Goal: Complete application form: Complete application form

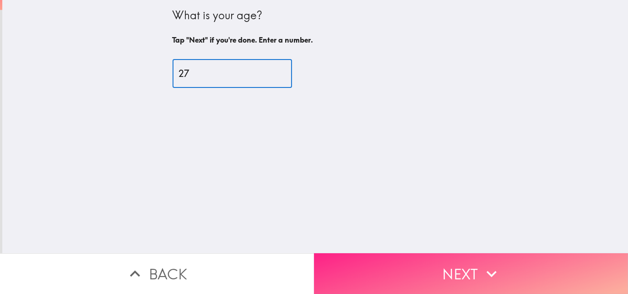
type input "27"
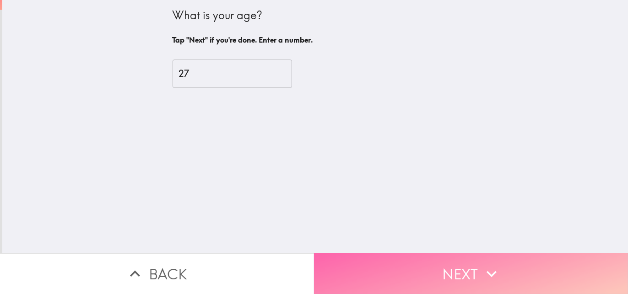
click at [416, 258] on button "Next" at bounding box center [471, 273] width 314 height 41
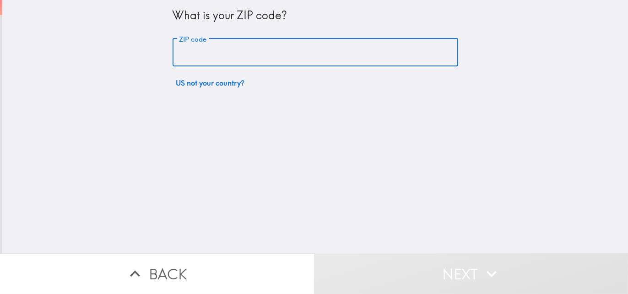
click at [255, 59] on input "ZIP code" at bounding box center [316, 52] width 286 height 28
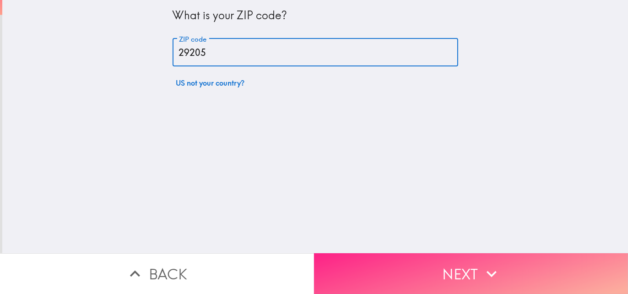
type input "29205"
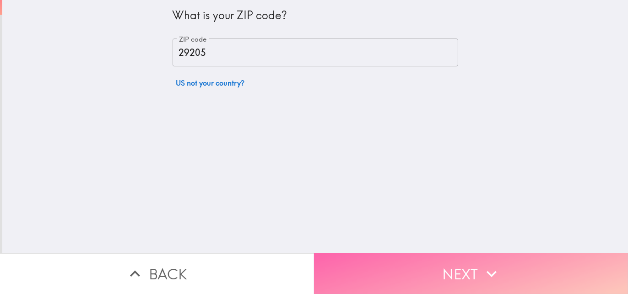
click at [372, 259] on button "Next" at bounding box center [471, 273] width 314 height 41
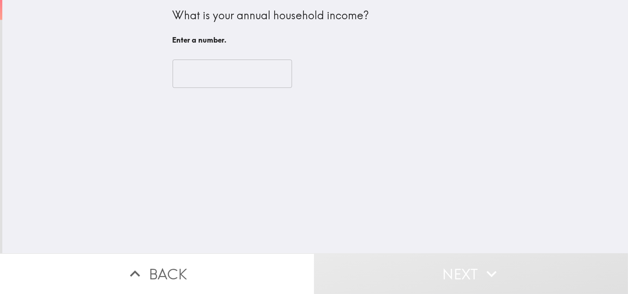
click at [242, 78] on input "number" at bounding box center [233, 74] width 120 height 28
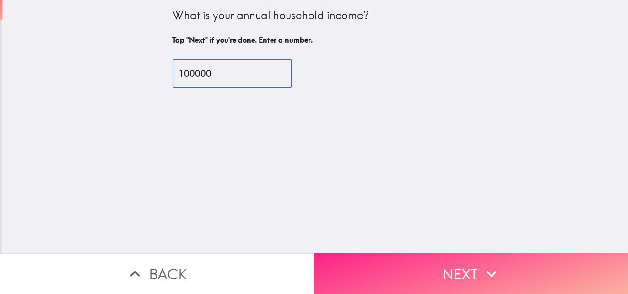
type input "100000"
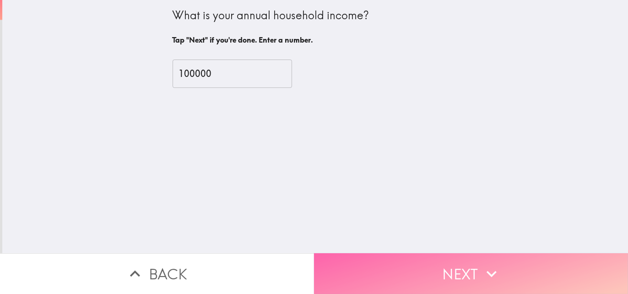
click at [453, 263] on button "Next" at bounding box center [471, 273] width 314 height 41
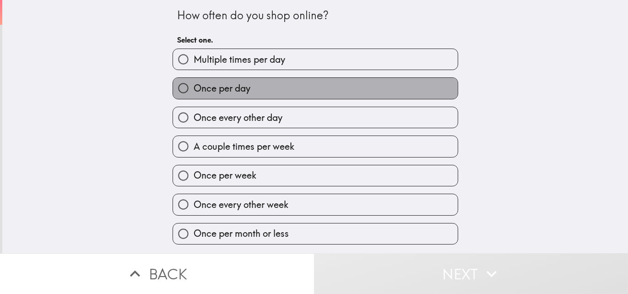
click at [273, 83] on label "Once per day" at bounding box center [315, 88] width 285 height 21
click at [194, 83] on input "Once per day" at bounding box center [183, 88] width 21 height 21
radio input "true"
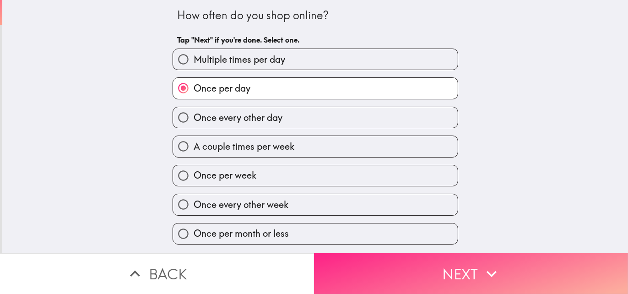
click at [392, 276] on button "Next" at bounding box center [471, 273] width 314 height 41
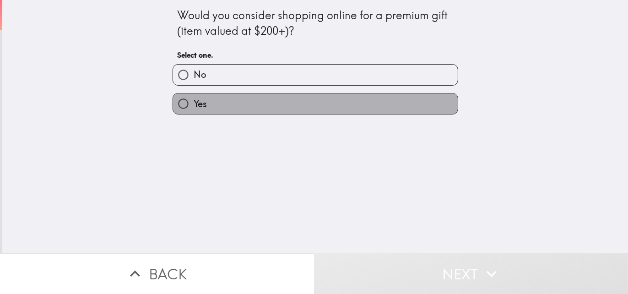
click at [310, 104] on label "Yes" at bounding box center [315, 103] width 285 height 21
click at [194, 104] on input "Yes" at bounding box center [183, 103] width 21 height 21
radio input "true"
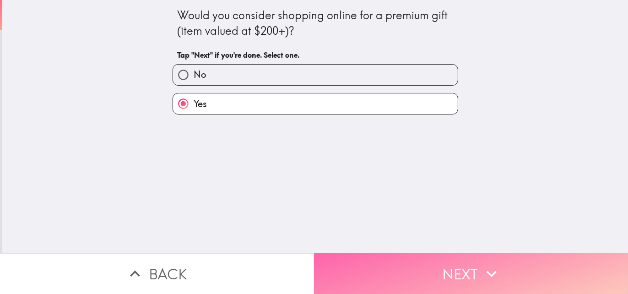
click at [407, 268] on button "Next" at bounding box center [471, 273] width 314 height 41
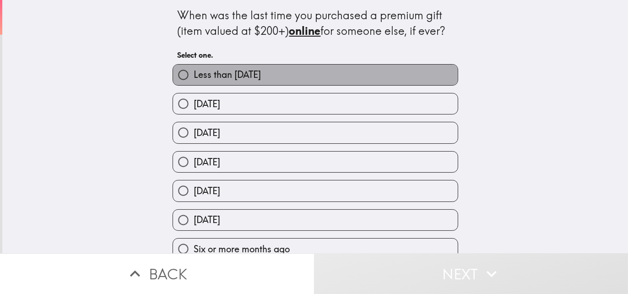
click at [311, 79] on label "Less than [DATE]" at bounding box center [315, 75] width 285 height 21
click at [194, 79] on input "Less than [DATE]" at bounding box center [183, 75] width 21 height 21
radio input "true"
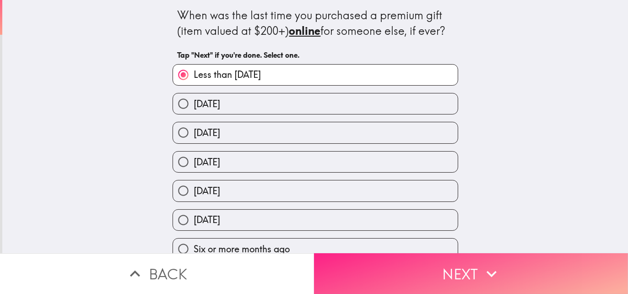
click at [422, 279] on button "Next" at bounding box center [471, 273] width 314 height 41
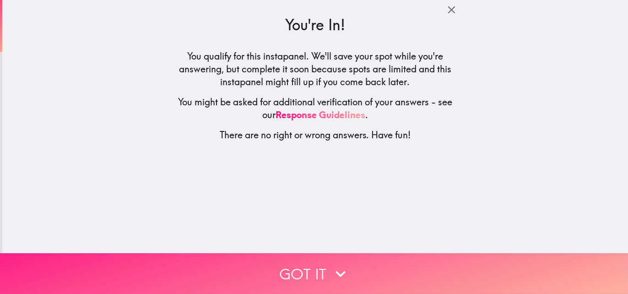
click at [352, 259] on button "Got it" at bounding box center [314, 273] width 628 height 41
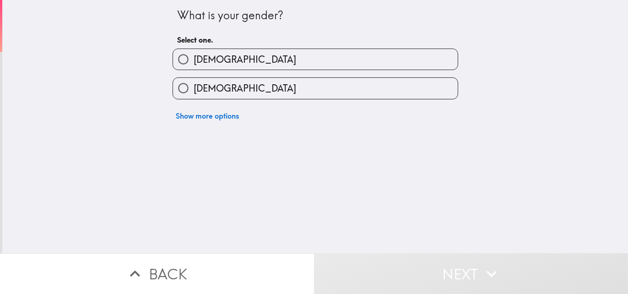
click at [271, 67] on label "[DEMOGRAPHIC_DATA]" at bounding box center [315, 59] width 285 height 21
click at [194, 67] on input "[DEMOGRAPHIC_DATA]" at bounding box center [183, 59] width 21 height 21
radio input "true"
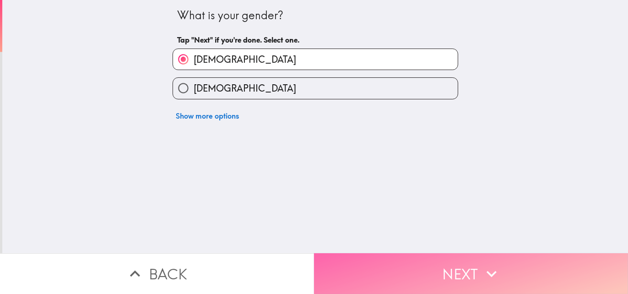
click at [356, 267] on button "Next" at bounding box center [471, 273] width 314 height 41
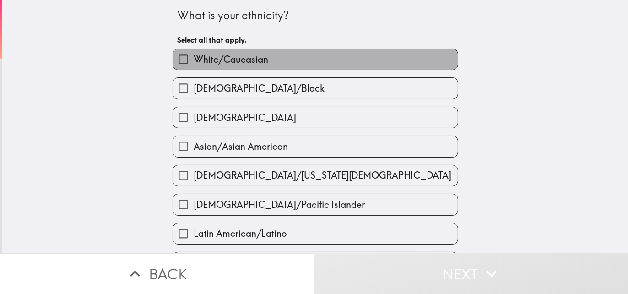
click at [212, 60] on span "White/Caucasian" at bounding box center [231, 59] width 75 height 13
click at [194, 60] on input "White/Caucasian" at bounding box center [183, 59] width 21 height 21
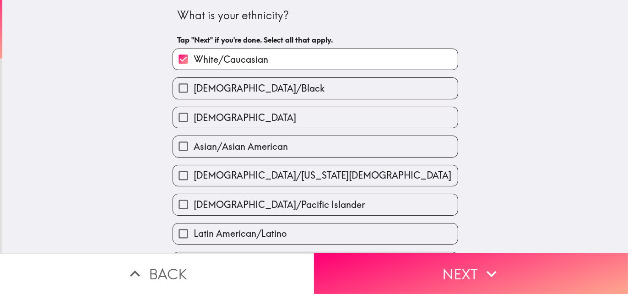
click at [212, 60] on span "White/Caucasian" at bounding box center [231, 59] width 75 height 13
click at [194, 60] on input "White/Caucasian" at bounding box center [183, 59] width 21 height 21
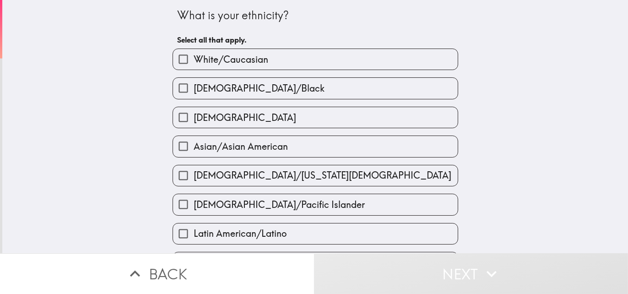
click at [212, 60] on span "White/Caucasian" at bounding box center [231, 59] width 75 height 13
click at [194, 60] on input "White/Caucasian" at bounding box center [183, 59] width 21 height 21
checkbox input "true"
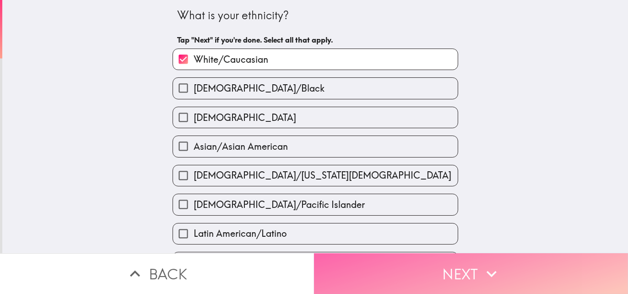
click at [355, 272] on button "Next" at bounding box center [471, 273] width 314 height 41
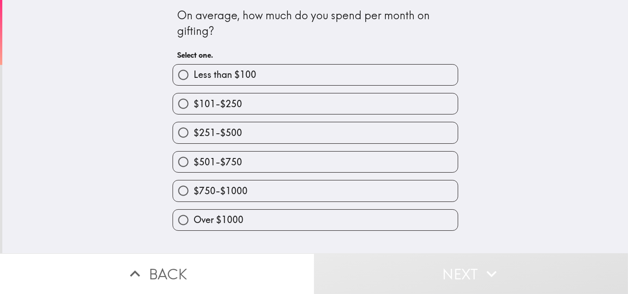
click at [292, 185] on label "$750-$1000" at bounding box center [315, 190] width 285 height 21
click at [194, 185] on input "$750-$1000" at bounding box center [183, 190] width 21 height 21
radio input "true"
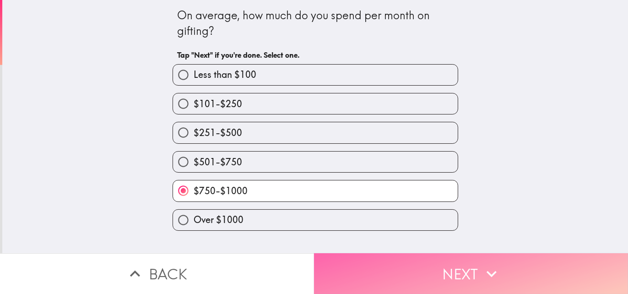
click at [392, 263] on button "Next" at bounding box center [471, 273] width 314 height 41
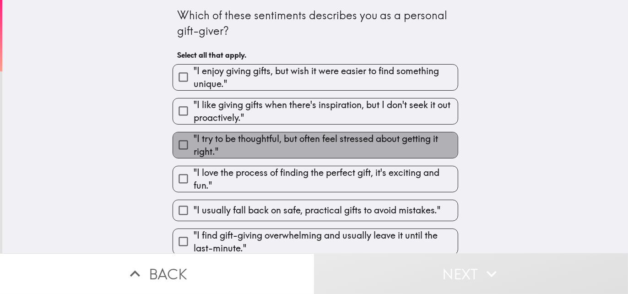
click at [322, 150] on span ""I try to be thoughtful, but often feel stressed about getting it right."" at bounding box center [326, 145] width 264 height 26
click at [194, 150] on input ""I try to be thoughtful, but often feel stressed about getting it right."" at bounding box center [183, 145] width 21 height 21
checkbox input "true"
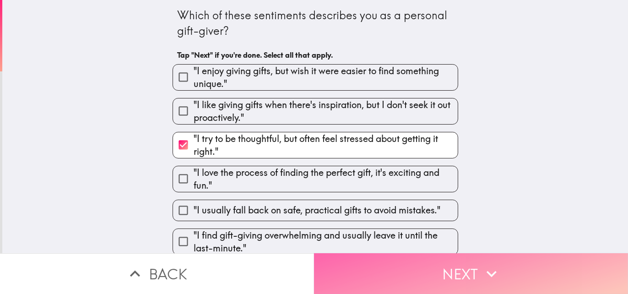
click at [451, 267] on button "Next" at bounding box center [471, 273] width 314 height 41
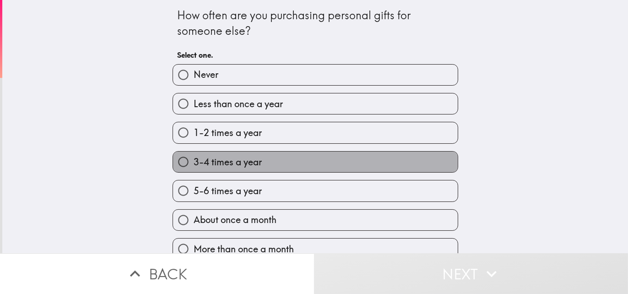
click at [335, 168] on label "3-4 times a year" at bounding box center [315, 162] width 285 height 21
click at [194, 168] on input "3-4 times a year" at bounding box center [183, 162] width 21 height 21
radio input "true"
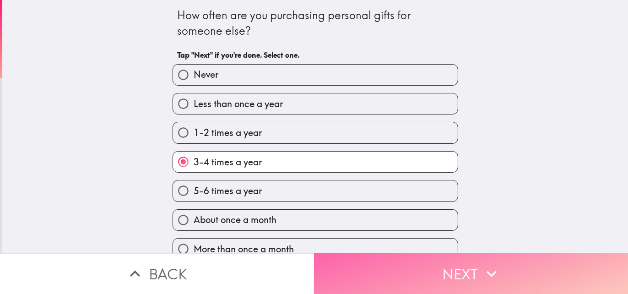
click at [391, 261] on button "Next" at bounding box center [471, 273] width 314 height 41
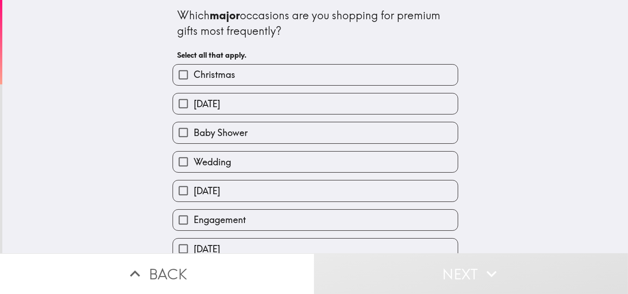
click at [329, 148] on div "Wedding" at bounding box center [311, 158] width 293 height 29
click at [331, 159] on label "Wedding" at bounding box center [315, 162] width 285 height 21
click at [194, 159] on input "Wedding" at bounding box center [183, 162] width 21 height 21
checkbox input "true"
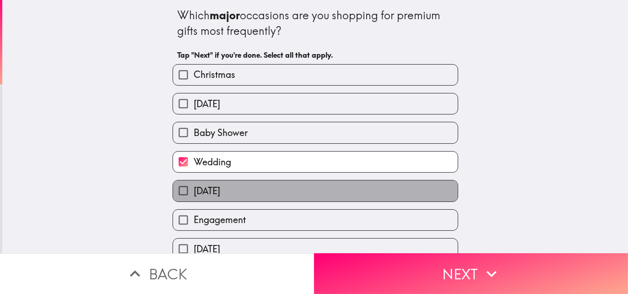
click at [333, 189] on label "[DATE]" at bounding box center [315, 190] width 285 height 21
click at [194, 189] on input "[DATE]" at bounding box center [183, 190] width 21 height 21
checkbox input "true"
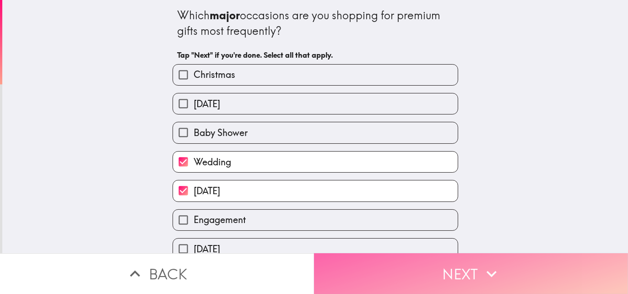
click at [390, 261] on button "Next" at bounding box center [471, 273] width 314 height 41
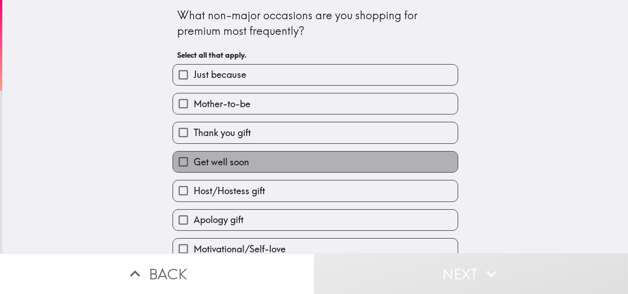
click at [336, 162] on label "Get well soon" at bounding box center [315, 162] width 285 height 21
click at [194, 162] on input "Get well soon" at bounding box center [183, 162] width 21 height 21
checkbox input "true"
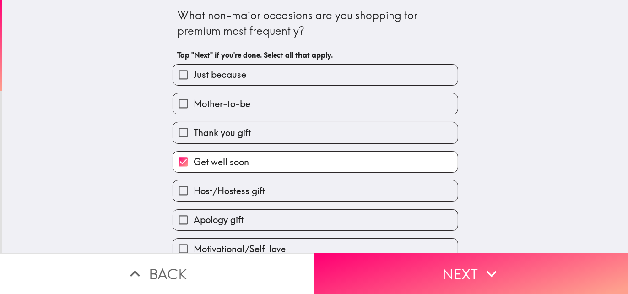
click at [327, 117] on div "Thank you gift" at bounding box center [311, 128] width 293 height 29
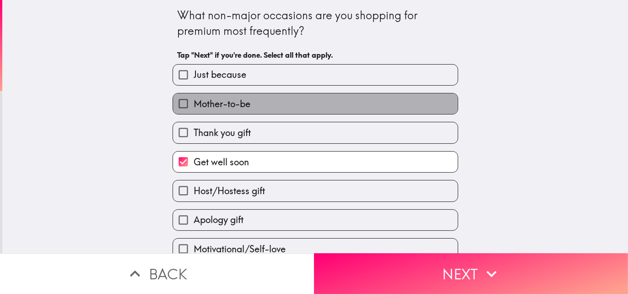
click at [327, 97] on label "Mother-to-be" at bounding box center [315, 103] width 285 height 21
click at [194, 97] on input "Mother-to-be" at bounding box center [183, 103] width 21 height 21
checkbox input "true"
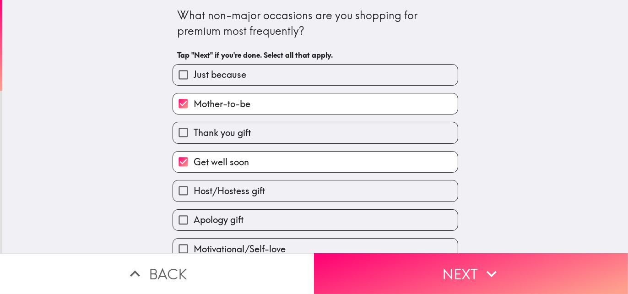
drag, startPoint x: 326, startPoint y: 72, endPoint x: 401, endPoint y: 211, distance: 157.2
click at [401, 211] on div "Just because Mother-to-be Thank you gift Get well soon Host/Hostess gift Apolog…" at bounding box center [311, 245] width 293 height 377
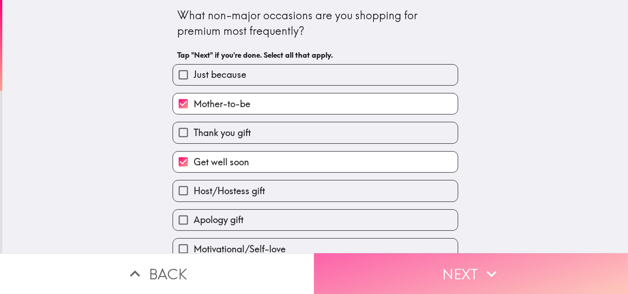
click at [436, 269] on button "Next" at bounding box center [471, 273] width 314 height 41
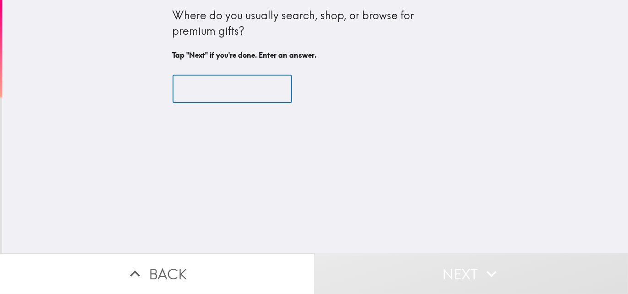
click at [223, 88] on input "text" at bounding box center [233, 89] width 120 height 28
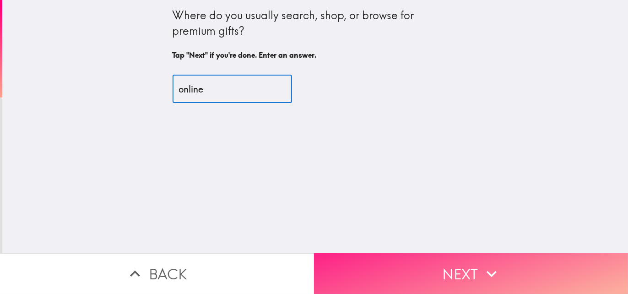
type input "online"
click at [399, 272] on button "Next" at bounding box center [471, 273] width 314 height 41
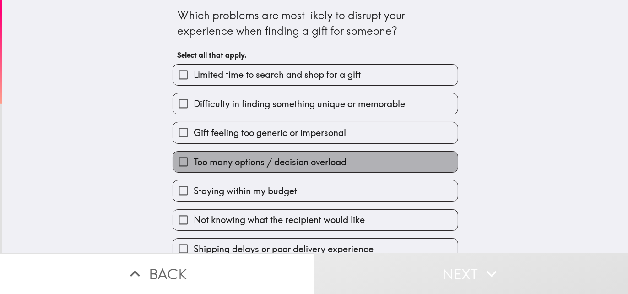
click at [324, 155] on label "Too many options / decision overload" at bounding box center [315, 162] width 285 height 21
click at [194, 155] on input "Too many options / decision overload" at bounding box center [183, 162] width 21 height 21
checkbox input "true"
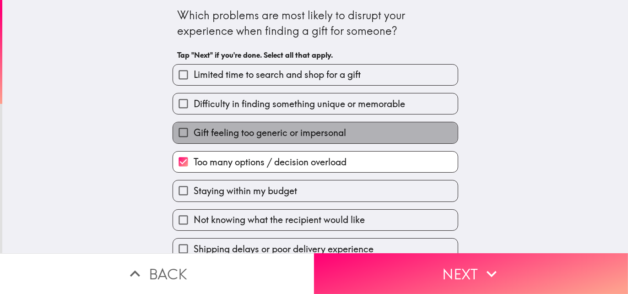
click at [320, 133] on span "Gift feeling too generic or impersonal" at bounding box center [270, 132] width 153 height 13
click at [194, 133] on input "Gift feeling too generic or impersonal" at bounding box center [183, 132] width 21 height 21
checkbox input "true"
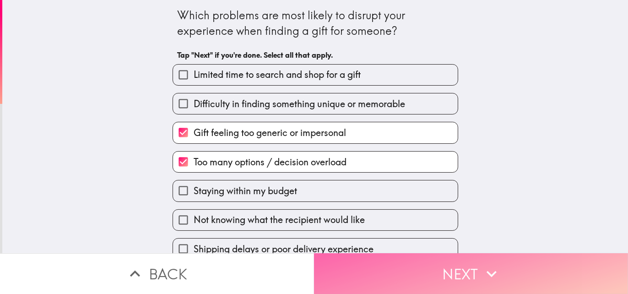
click at [408, 264] on button "Next" at bounding box center [471, 273] width 314 height 41
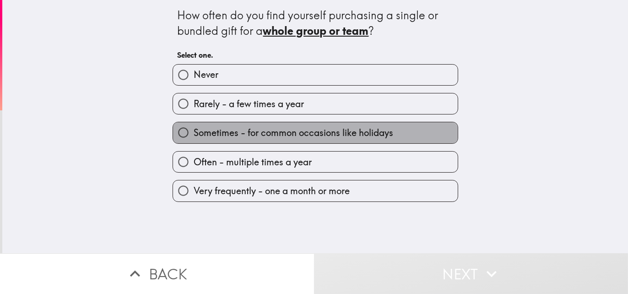
click at [289, 125] on label "Sometimes - for common occasions like holidays" at bounding box center [315, 132] width 285 height 21
click at [194, 125] on input "Sometimes - for common occasions like holidays" at bounding box center [183, 132] width 21 height 21
radio input "true"
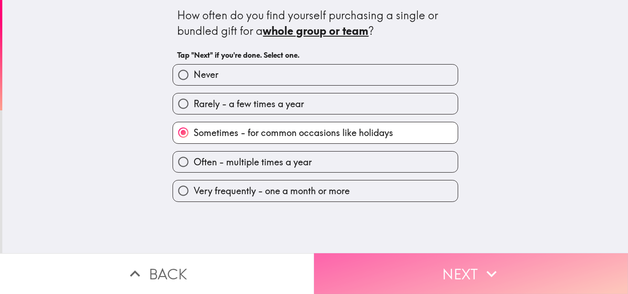
click at [442, 258] on button "Next" at bounding box center [471, 273] width 314 height 41
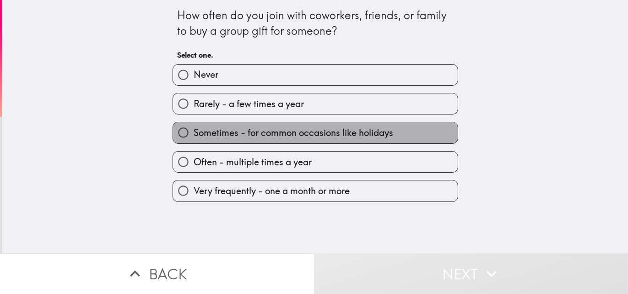
click at [347, 131] on span "Sometimes - for common occasions like holidays" at bounding box center [294, 132] width 200 height 13
click at [194, 131] on input "Sometimes - for common occasions like holidays" at bounding box center [183, 132] width 21 height 21
radio input "true"
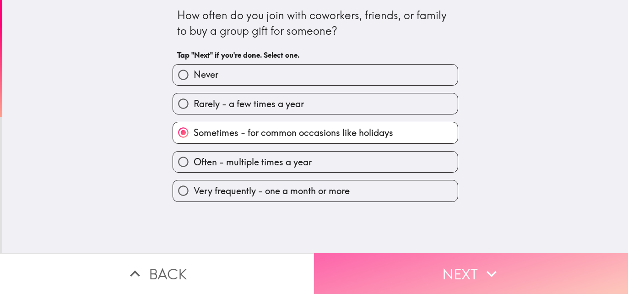
click at [435, 256] on button "Next" at bounding box center [471, 273] width 314 height 41
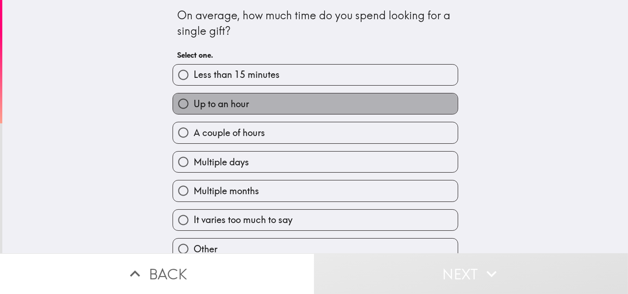
click at [252, 98] on label "Up to an hour" at bounding box center [315, 103] width 285 height 21
click at [194, 98] on input "Up to an hour" at bounding box center [183, 103] width 21 height 21
radio input "true"
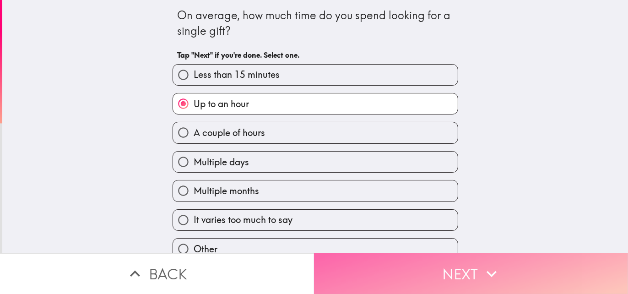
click at [411, 265] on button "Next" at bounding box center [471, 273] width 314 height 41
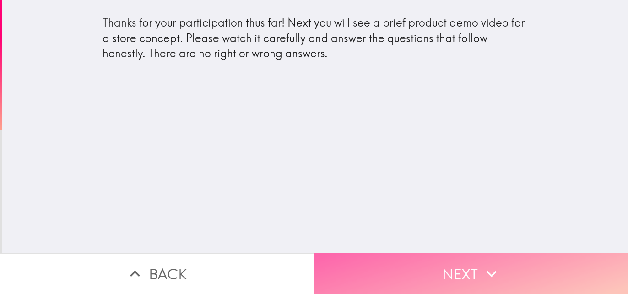
click at [383, 258] on button "Next" at bounding box center [471, 273] width 314 height 41
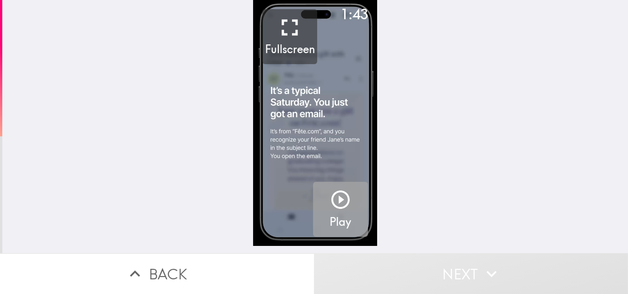
click at [334, 204] on icon "button" at bounding box center [341, 200] width 22 height 22
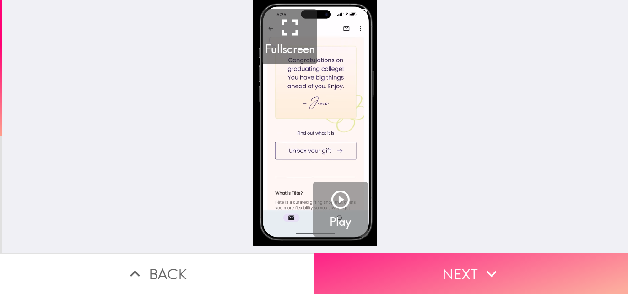
click at [436, 262] on button "Next" at bounding box center [471, 273] width 314 height 41
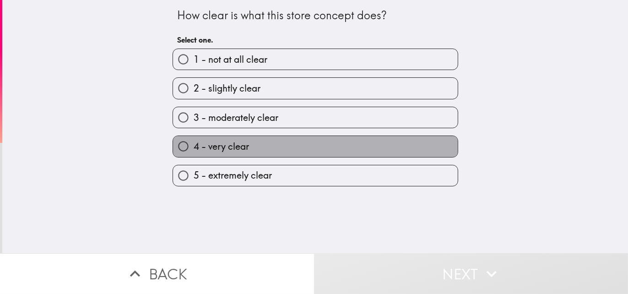
click at [327, 141] on label "4 - very clear" at bounding box center [315, 146] width 285 height 21
click at [194, 141] on input "4 - very clear" at bounding box center [183, 146] width 21 height 21
radio input "true"
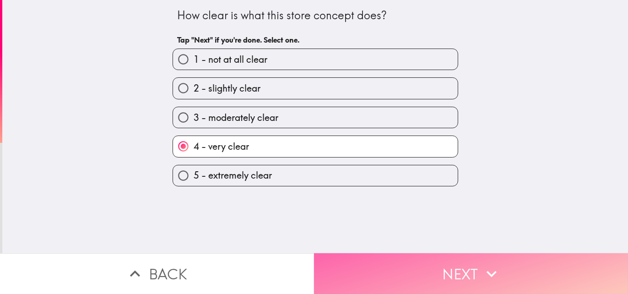
click at [435, 269] on button "Next" at bounding box center [471, 273] width 314 height 41
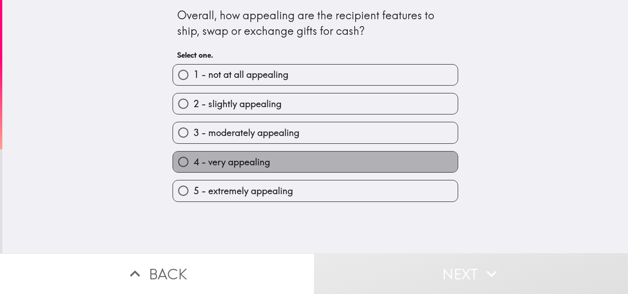
click at [357, 161] on label "4 - very appealing" at bounding box center [315, 162] width 285 height 21
click at [194, 161] on input "4 - very appealing" at bounding box center [183, 162] width 21 height 21
radio input "true"
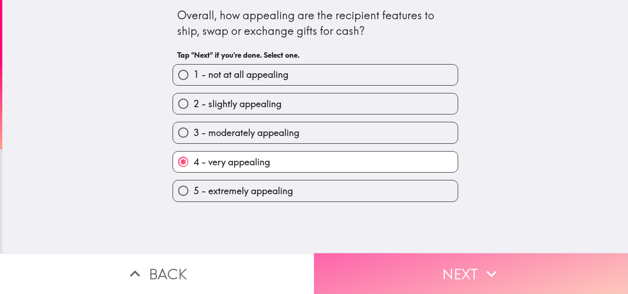
click at [414, 260] on button "Next" at bounding box center [471, 273] width 314 height 41
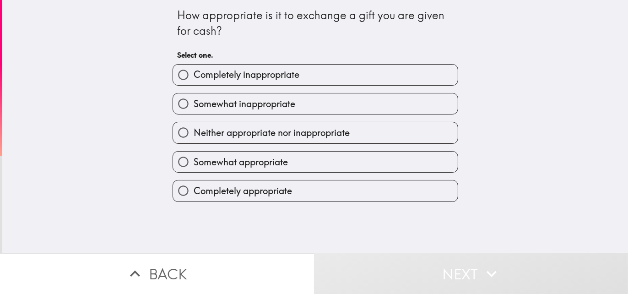
click at [371, 168] on label "Somewhat appropriate" at bounding box center [315, 162] width 285 height 21
click at [194, 168] on input "Somewhat appropriate" at bounding box center [183, 162] width 21 height 21
radio input "true"
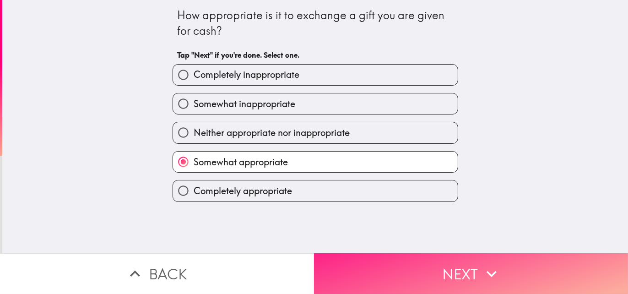
click at [440, 262] on button "Next" at bounding box center [471, 273] width 314 height 41
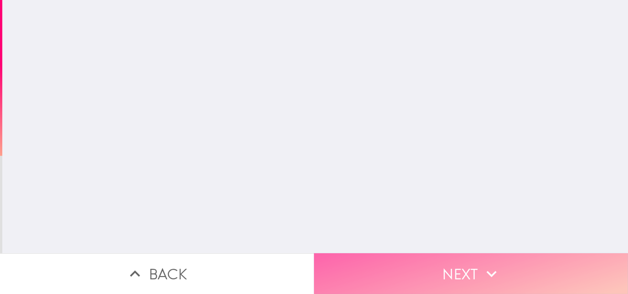
click at [440, 262] on button "Next" at bounding box center [471, 273] width 314 height 41
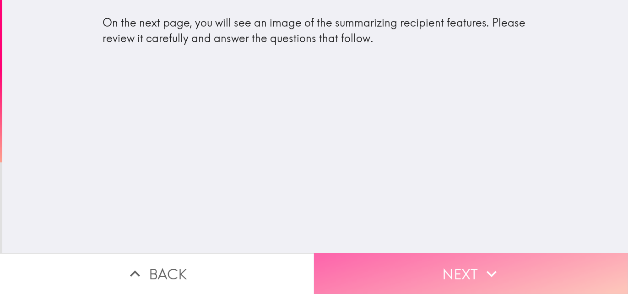
click at [423, 262] on button "Next" at bounding box center [471, 273] width 314 height 41
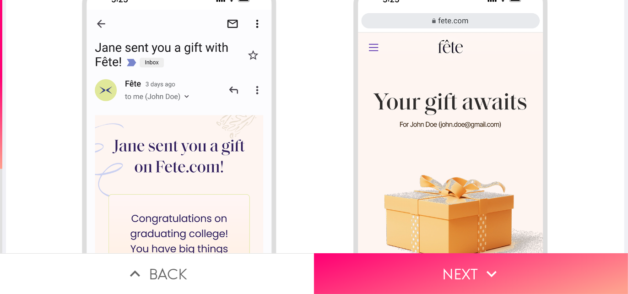
scroll to position [256, 7]
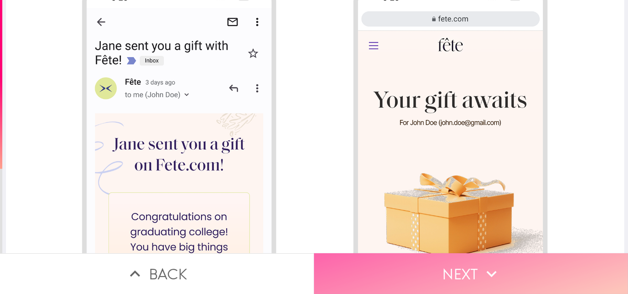
click at [371, 270] on button "Next" at bounding box center [471, 273] width 314 height 41
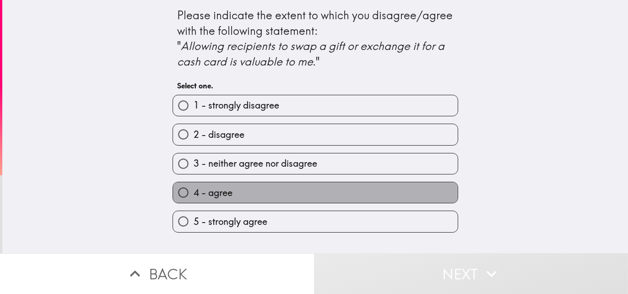
click at [317, 192] on label "4 - agree" at bounding box center [315, 192] width 285 height 21
click at [194, 192] on input "4 - agree" at bounding box center [183, 192] width 21 height 21
radio input "true"
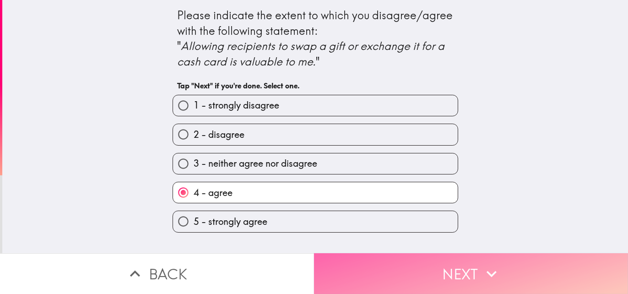
click at [419, 259] on button "Next" at bounding box center [471, 273] width 314 height 41
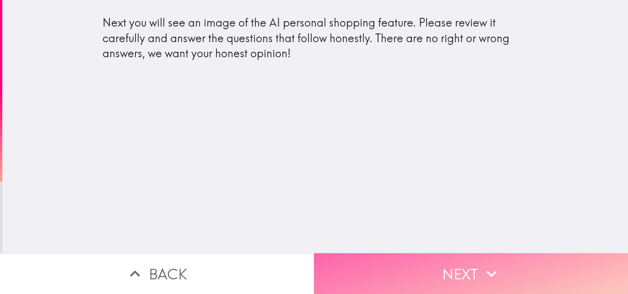
click at [444, 260] on button "Next" at bounding box center [471, 273] width 314 height 41
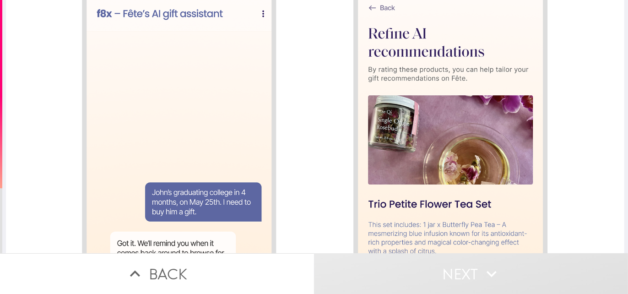
scroll to position [790, 7]
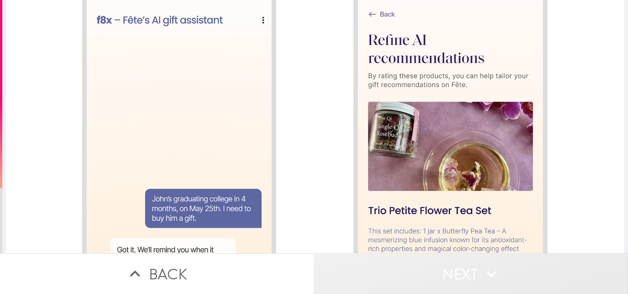
click at [415, 256] on button "Next" at bounding box center [471, 273] width 314 height 41
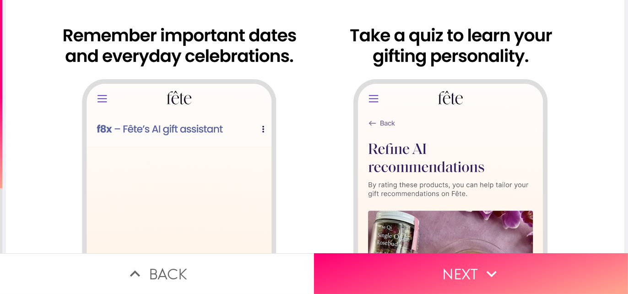
scroll to position [681, 5]
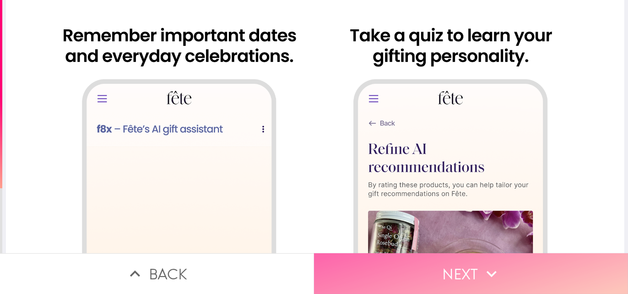
click at [414, 274] on button "Next" at bounding box center [471, 273] width 314 height 41
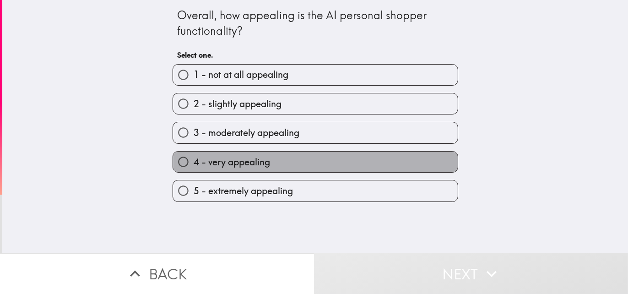
click at [367, 165] on label "4 - very appealing" at bounding box center [315, 162] width 285 height 21
click at [194, 165] on input "4 - very appealing" at bounding box center [183, 162] width 21 height 21
radio input "true"
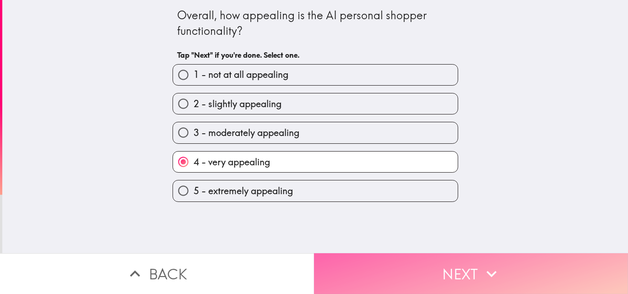
click at [439, 260] on button "Next" at bounding box center [471, 273] width 314 height 41
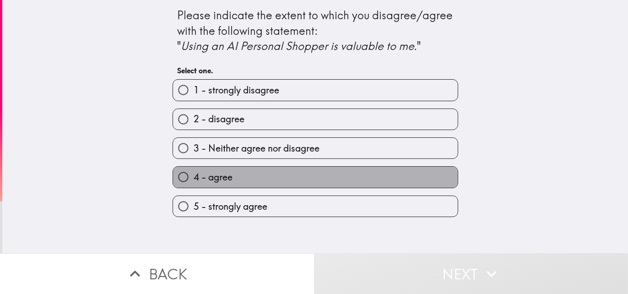
click at [362, 174] on label "4 - agree" at bounding box center [315, 177] width 285 height 21
click at [194, 174] on input "4 - agree" at bounding box center [183, 177] width 21 height 21
radio input "true"
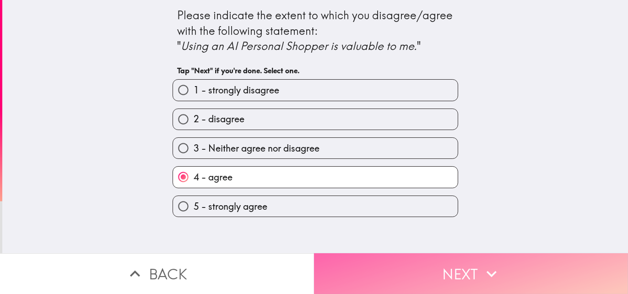
click at [430, 270] on button "Next" at bounding box center [471, 273] width 314 height 41
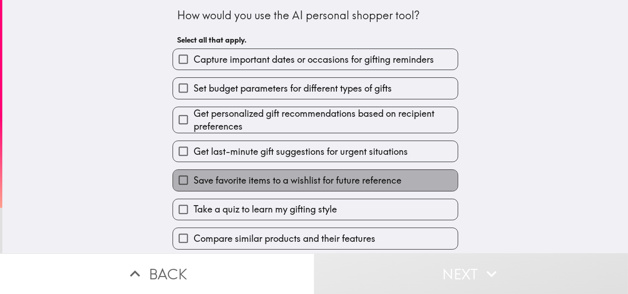
click at [365, 173] on label "Save favorite items to a wishlist for future reference" at bounding box center [315, 180] width 285 height 21
click at [194, 173] on input "Save favorite items to a wishlist for future reference" at bounding box center [183, 180] width 21 height 21
checkbox input "true"
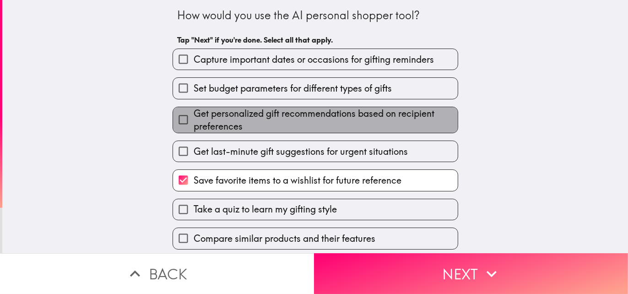
click at [344, 112] on span "Get personalized gift recommendations based on recipient preferences" at bounding box center [326, 120] width 264 height 26
click at [194, 112] on input "Get personalized gift recommendations based on recipient preferences" at bounding box center [183, 119] width 21 height 21
checkbox input "true"
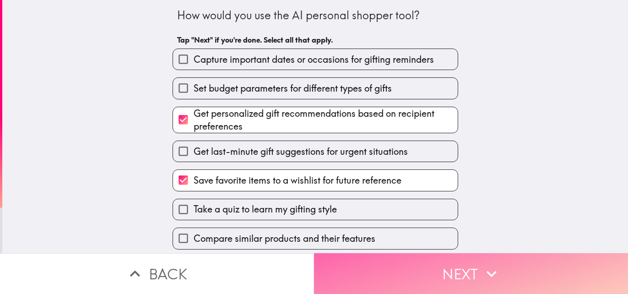
click at [451, 258] on button "Next" at bounding box center [471, 273] width 314 height 41
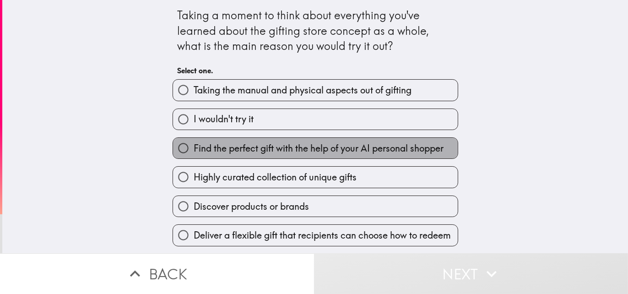
click at [333, 154] on span "Find the perfect gift with the help of your AI personal shopper" at bounding box center [319, 148] width 250 height 13
click at [194, 154] on input "Find the perfect gift with the help of your AI personal shopper" at bounding box center [183, 148] width 21 height 21
radio input "true"
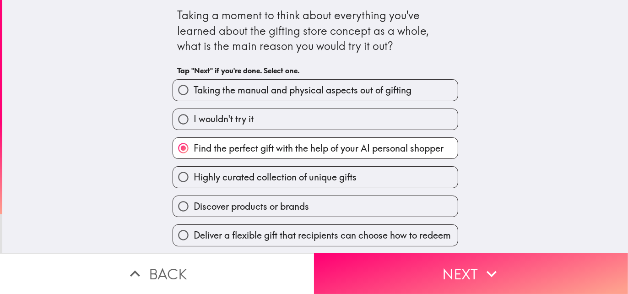
click at [339, 195] on div "Discover products or brands" at bounding box center [311, 202] width 293 height 29
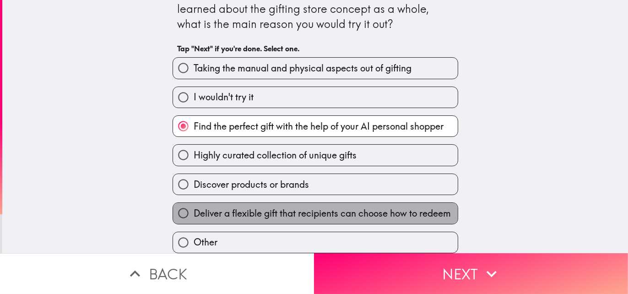
click at [349, 203] on label "Deliver a flexible gift that recipients can choose how to redeem" at bounding box center [315, 213] width 285 height 21
click at [194, 203] on input "Deliver a flexible gift that recipients can choose how to redeem" at bounding box center [183, 213] width 21 height 21
radio input "true"
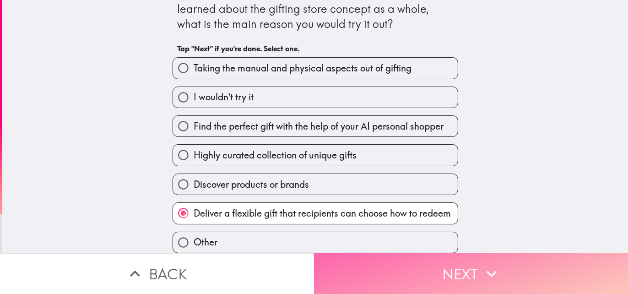
click at [420, 253] on button "Next" at bounding box center [471, 273] width 314 height 41
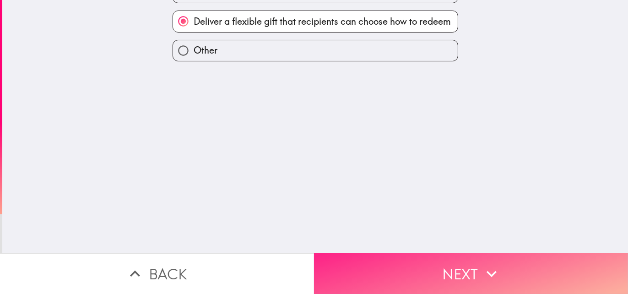
scroll to position [0, 0]
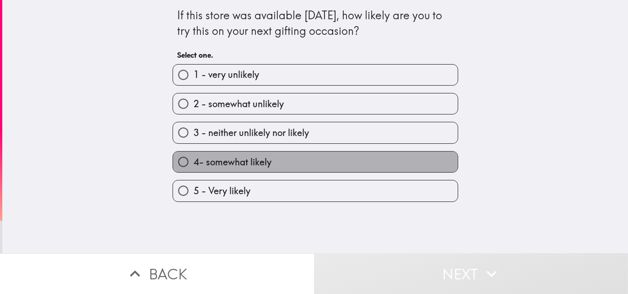
click at [354, 160] on label "4- somewhat likely" at bounding box center [315, 162] width 285 height 21
click at [194, 160] on input "4- somewhat likely" at bounding box center [183, 162] width 21 height 21
radio input "true"
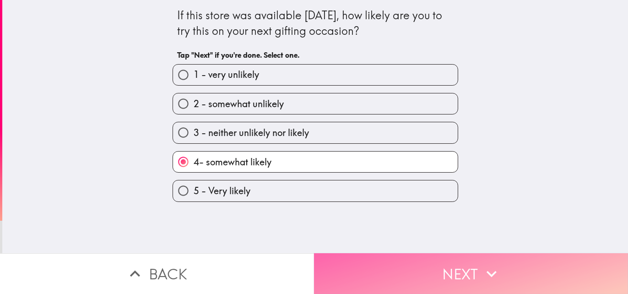
click at [438, 254] on button "Next" at bounding box center [471, 273] width 314 height 41
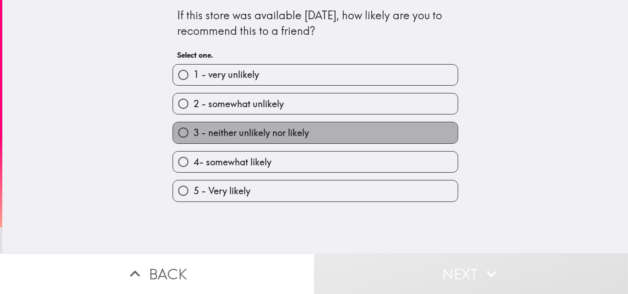
click at [327, 134] on label "3 - neither unlikely nor likely" at bounding box center [315, 132] width 285 height 21
click at [194, 134] on input "3 - neither unlikely nor likely" at bounding box center [183, 132] width 21 height 21
radio input "true"
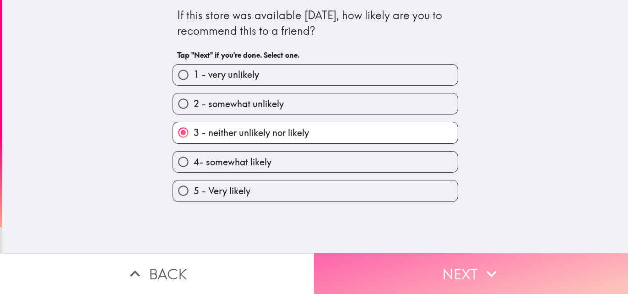
click at [423, 261] on button "Next" at bounding box center [471, 273] width 314 height 41
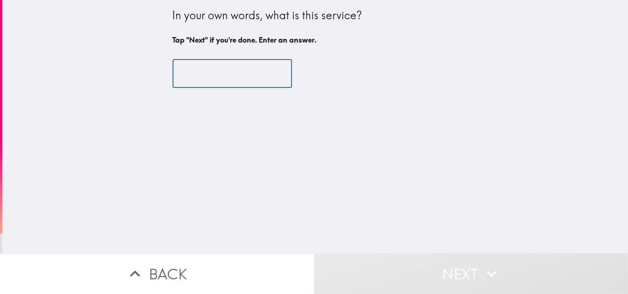
click at [210, 72] on input "text" at bounding box center [233, 74] width 120 height 28
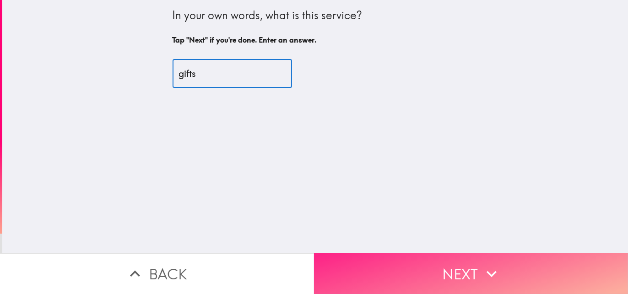
type input "gifts"
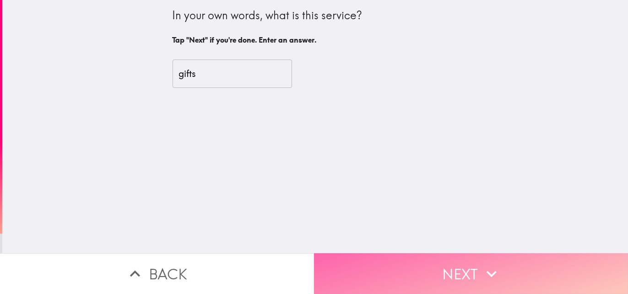
click at [354, 253] on button "Next" at bounding box center [471, 273] width 314 height 41
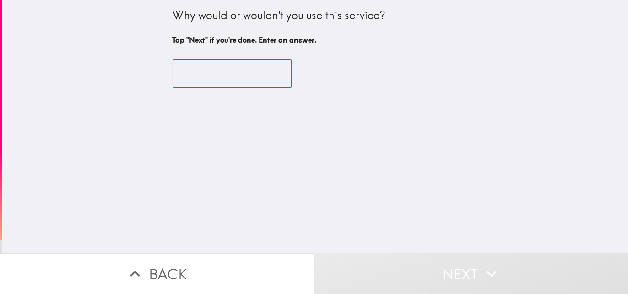
click at [208, 77] on input "text" at bounding box center [233, 74] width 120 height 28
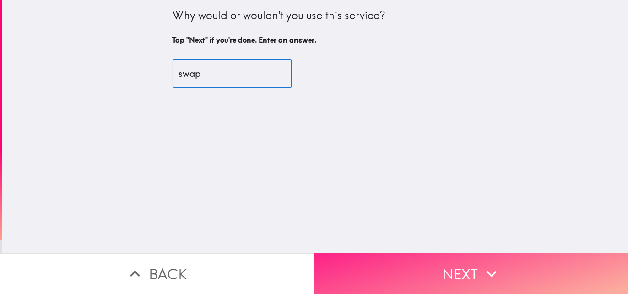
type input "swap"
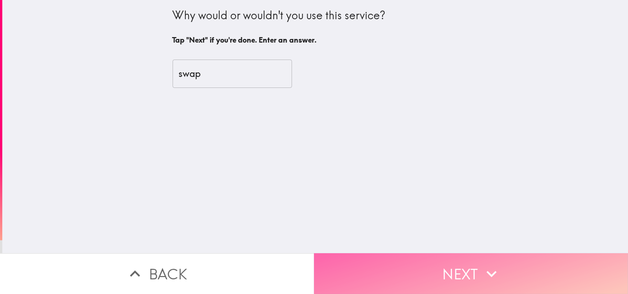
click at [351, 274] on button "Next" at bounding box center [471, 273] width 314 height 41
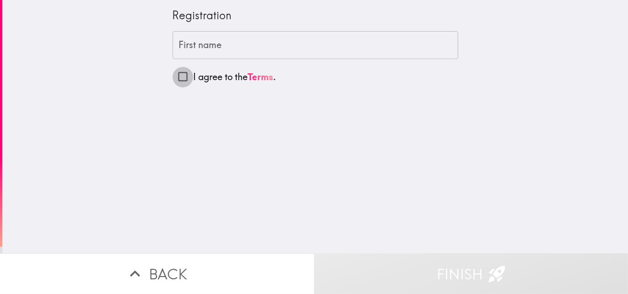
click at [173, 77] on input "I agree to the Terms ." at bounding box center [183, 76] width 21 height 21
checkbox input "true"
click at [193, 43] on input "First name" at bounding box center [316, 45] width 286 height 28
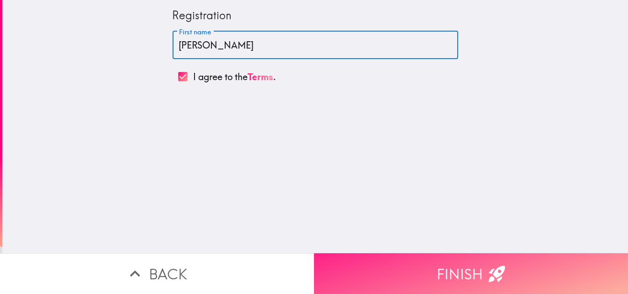
type input "[PERSON_NAME]"
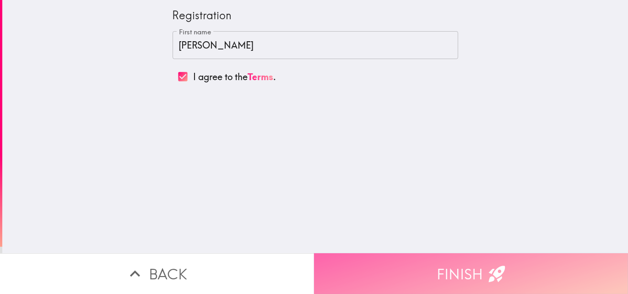
click at [390, 265] on button "Finish" at bounding box center [471, 273] width 314 height 41
